Goal: Navigation & Orientation: Find specific page/section

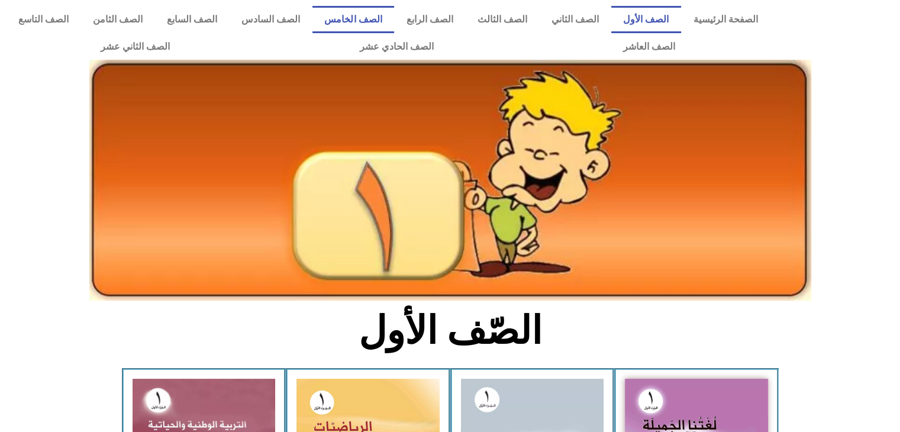
click at [386, 15] on link "الصف الخامس" at bounding box center [353, 19] width 82 height 27
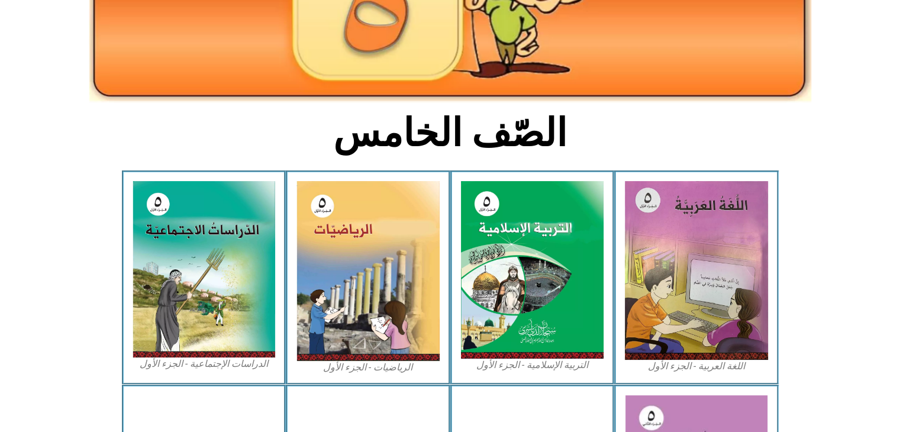
scroll to position [202, 0]
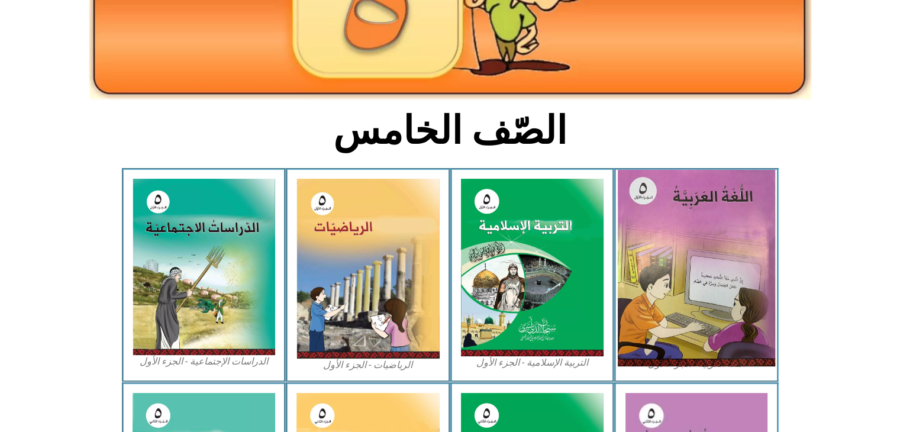
click at [736, 254] on img at bounding box center [696, 268] width 157 height 196
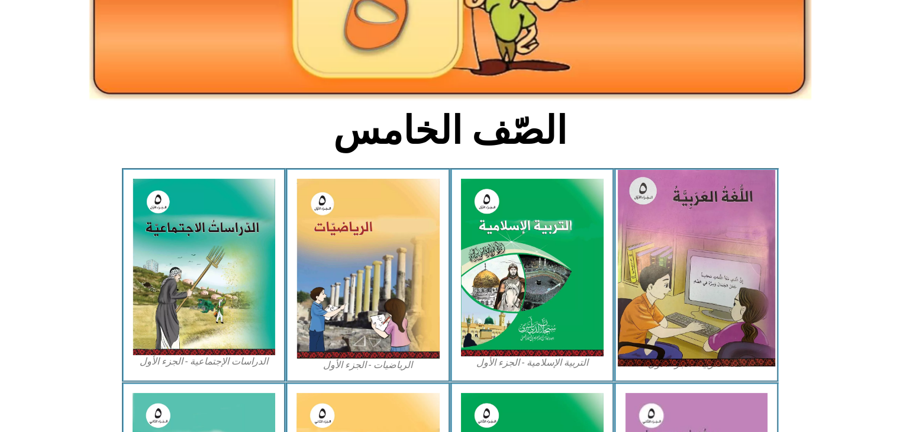
click at [736, 254] on img at bounding box center [696, 268] width 157 height 196
click at [736, 255] on img at bounding box center [696, 268] width 157 height 196
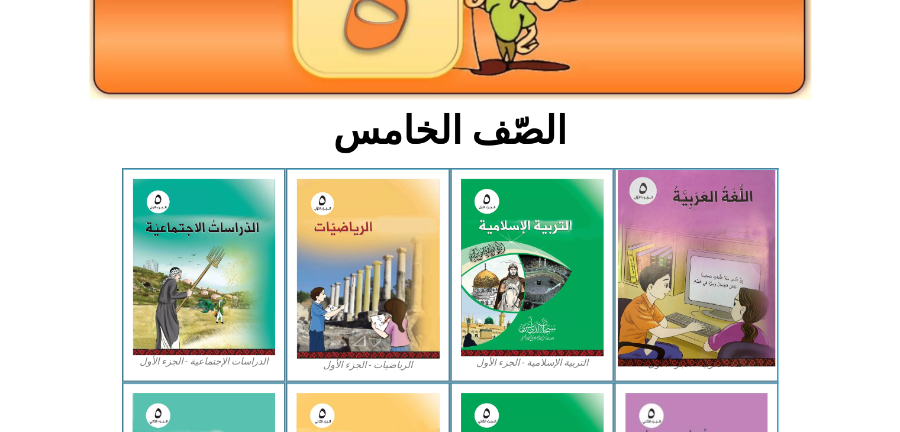
drag, startPoint x: 650, startPoint y: 260, endPoint x: 715, endPoint y: 292, distance: 73.0
drag, startPoint x: 715, startPoint y: 292, endPoint x: 667, endPoint y: 361, distance: 83.7
click at [667, 361] on img at bounding box center [696, 268] width 157 height 196
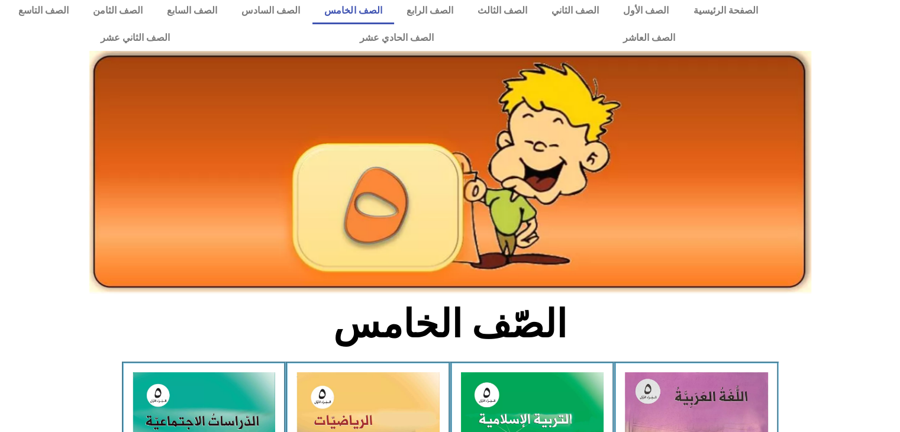
scroll to position [0, 0]
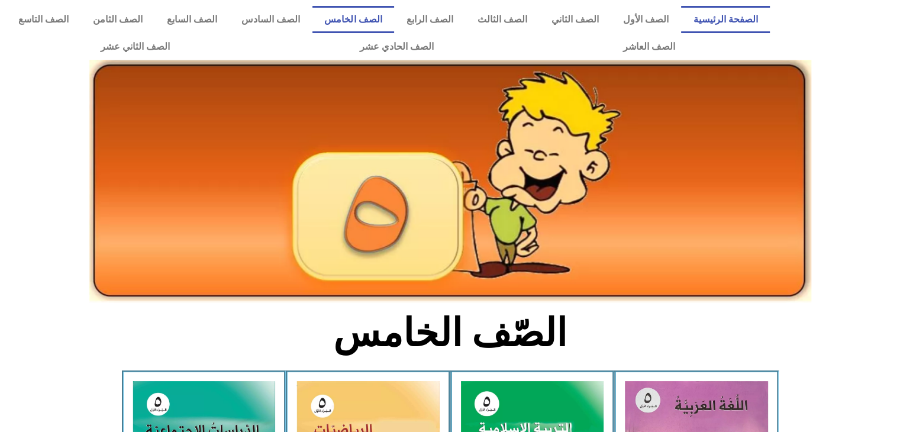
click at [745, 23] on link "الصفحة الرئيسية" at bounding box center [725, 19] width 89 height 27
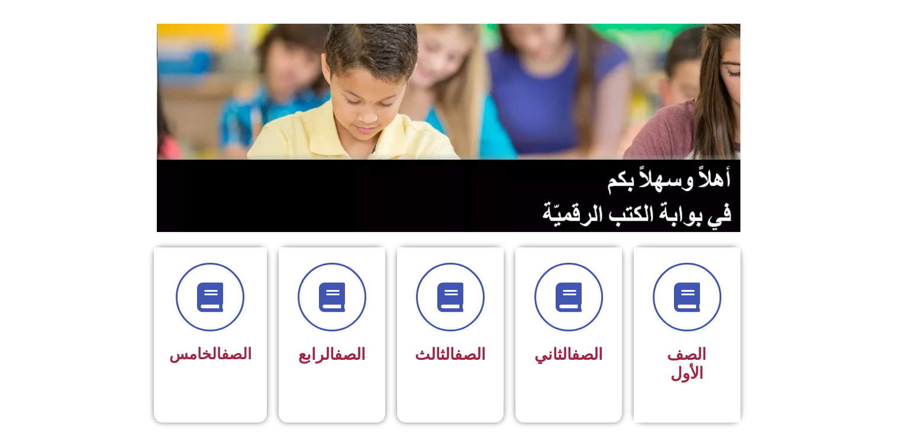
scroll to position [91, 0]
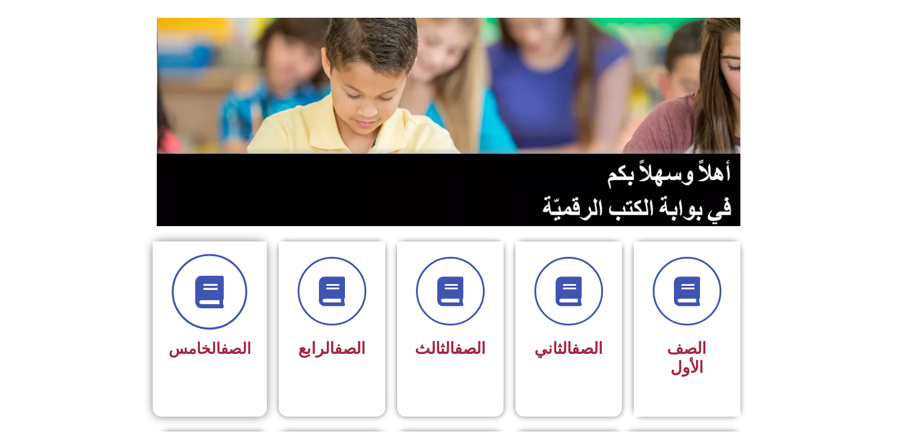
click at [220, 305] on icon at bounding box center [209, 292] width 33 height 33
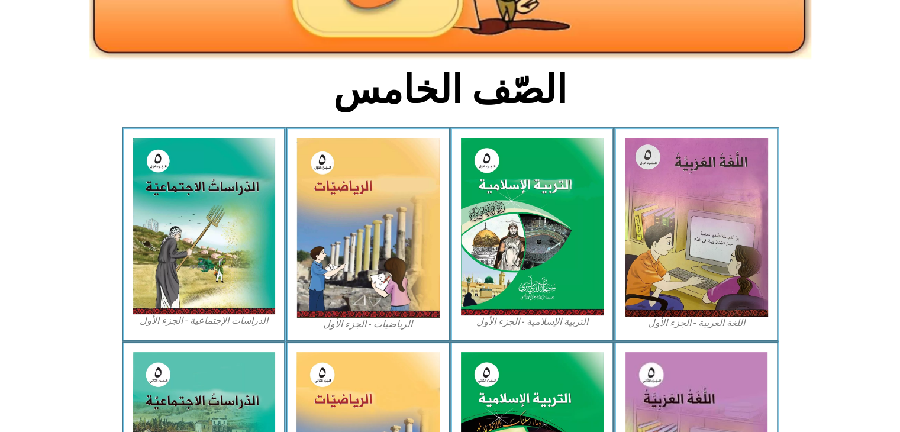
scroll to position [246, 0]
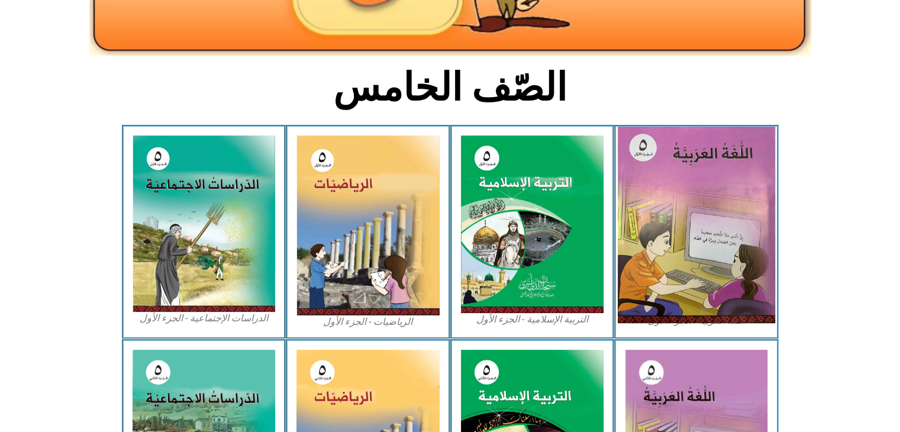
click at [705, 251] on img at bounding box center [696, 225] width 157 height 196
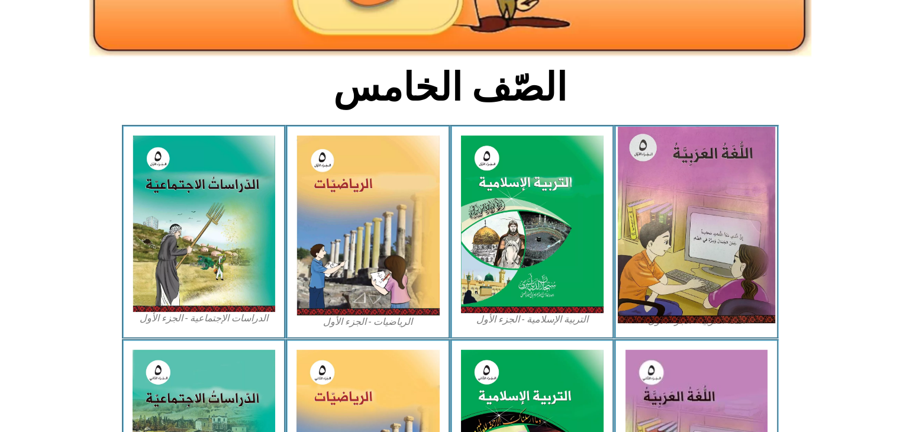
click at [705, 251] on img at bounding box center [696, 225] width 157 height 196
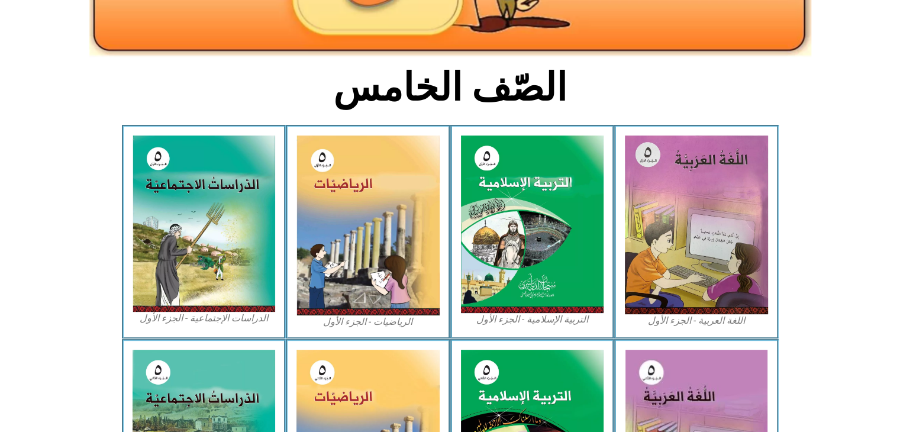
drag, startPoint x: 651, startPoint y: 251, endPoint x: 811, endPoint y: 89, distance: 227.6
click at [811, 89] on section "الصّف الخامس" at bounding box center [450, 94] width 900 height 62
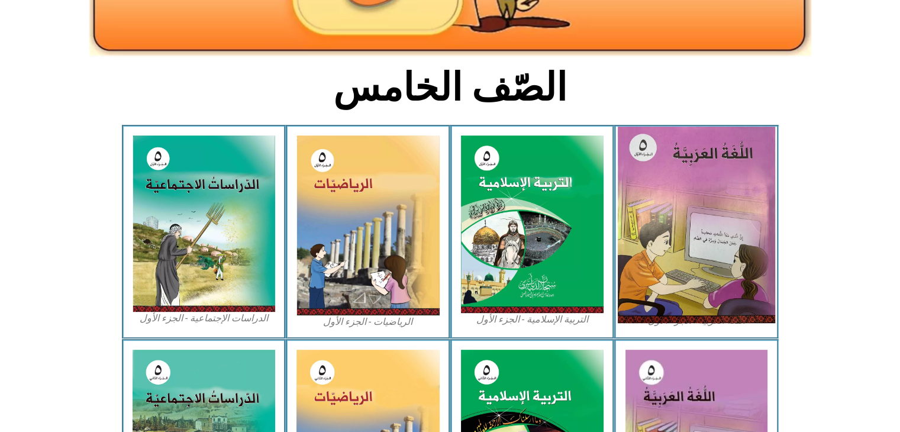
click at [698, 171] on img at bounding box center [696, 225] width 157 height 196
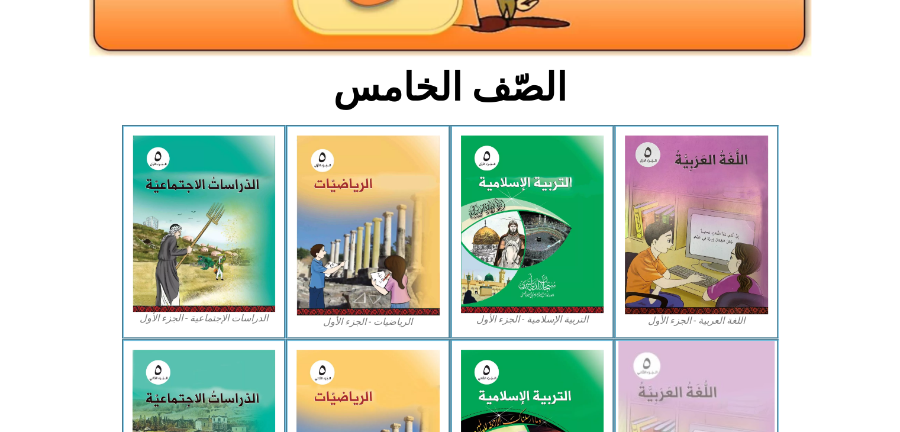
click at [687, 377] on img at bounding box center [696, 438] width 156 height 195
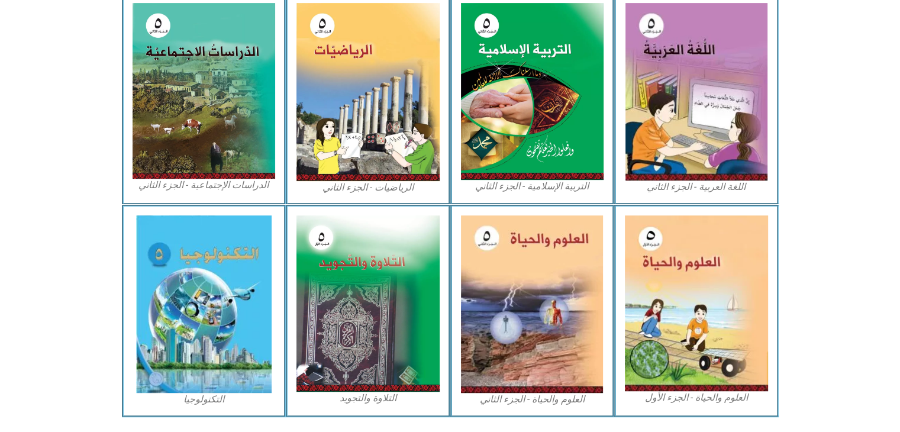
scroll to position [627, 0]
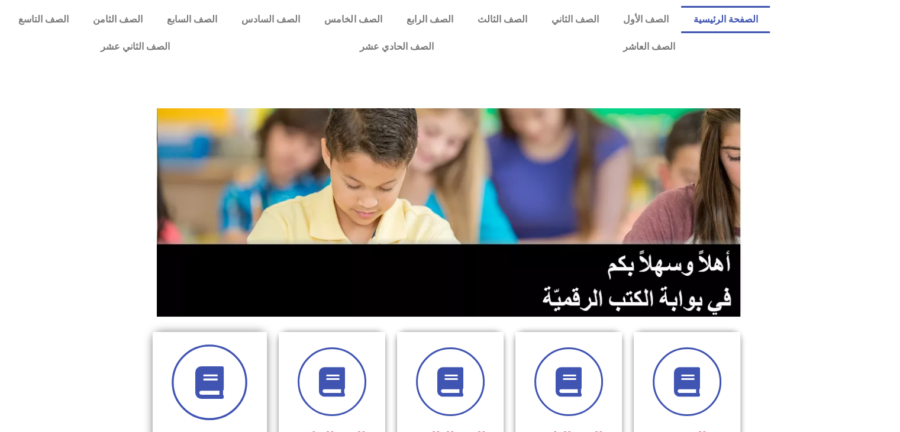
click at [221, 380] on icon at bounding box center [209, 382] width 33 height 33
